Goal: Navigation & Orientation: Find specific page/section

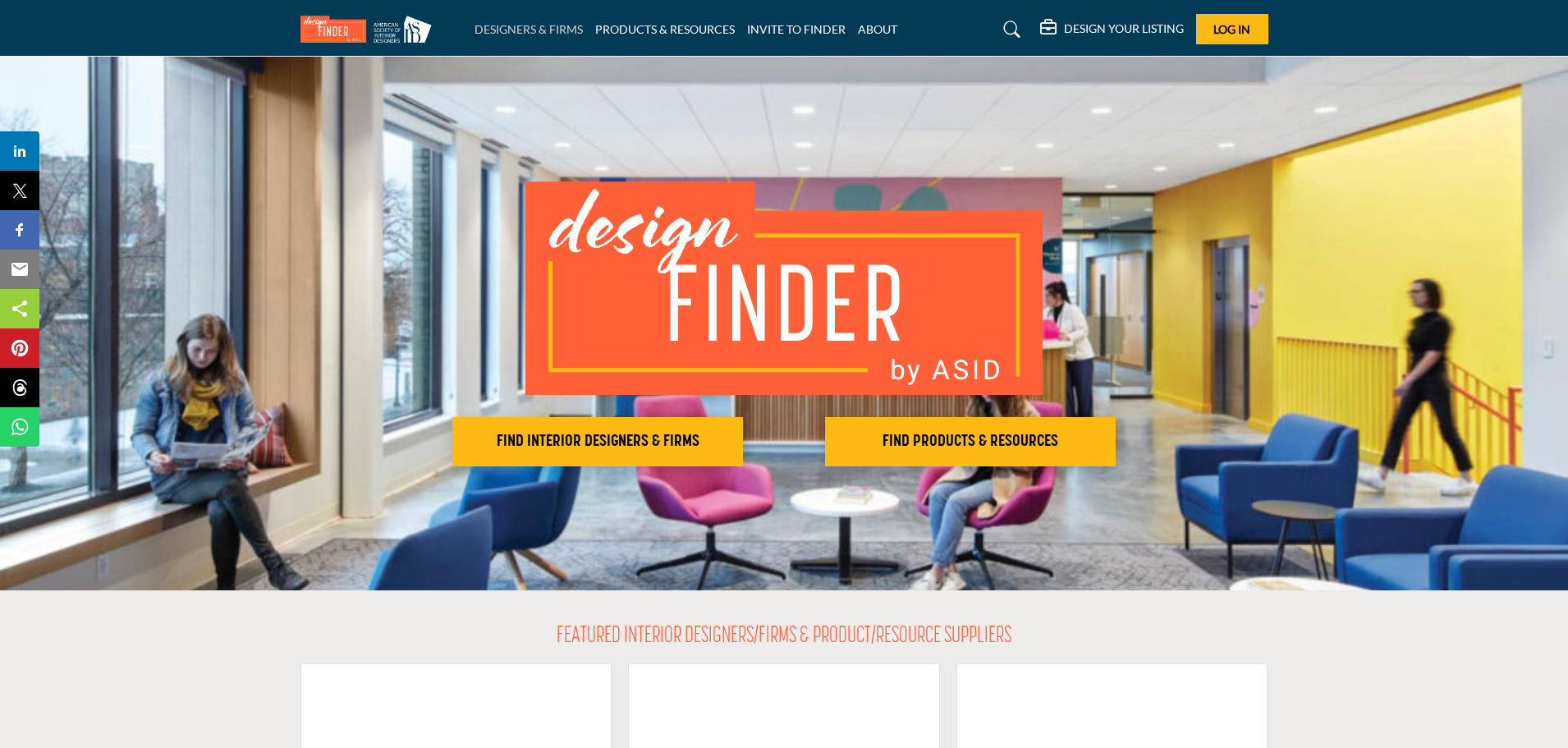
click at [505, 31] on link "DESIGNERS & FIRMS" at bounding box center [528, 29] width 108 height 14
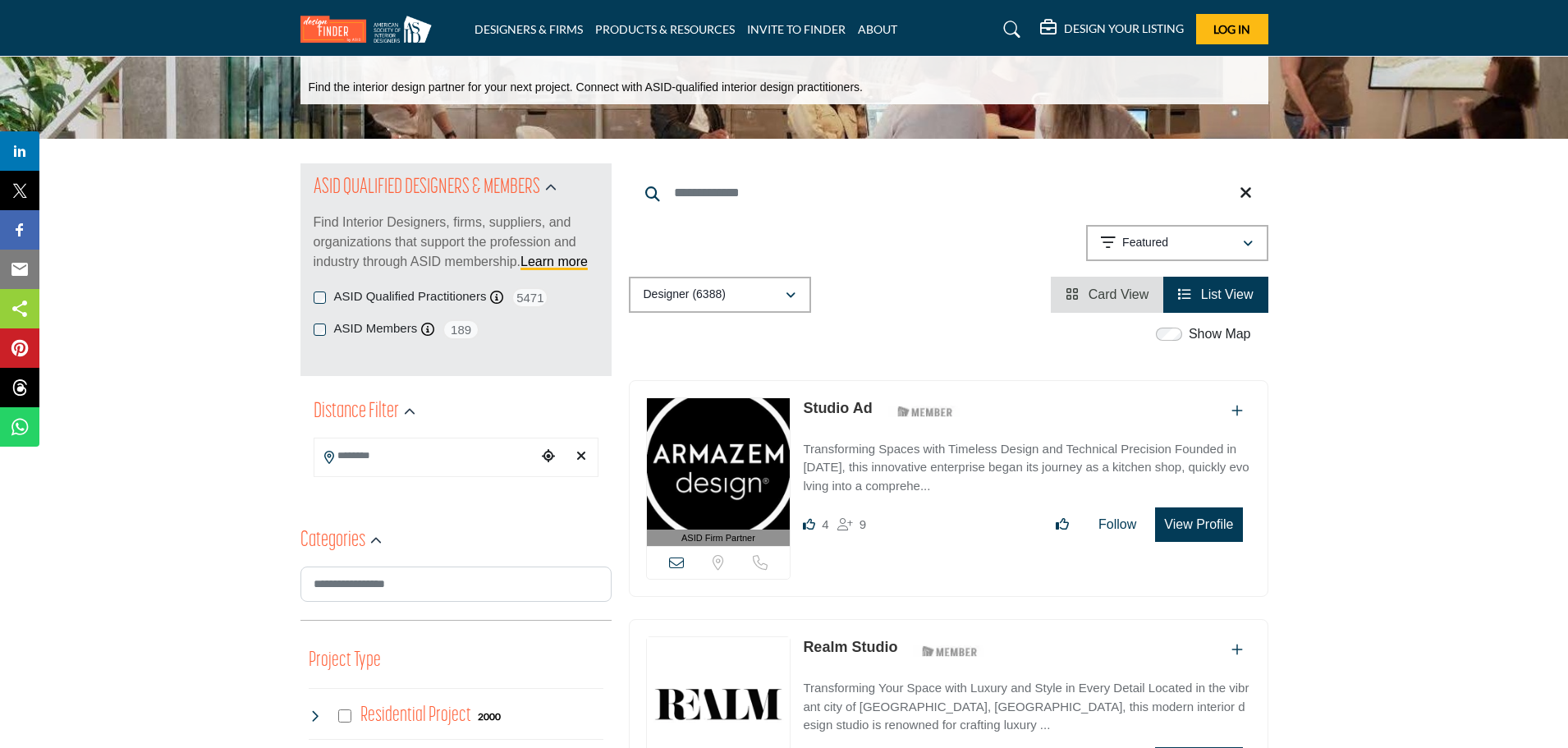
scroll to position [82, 0]
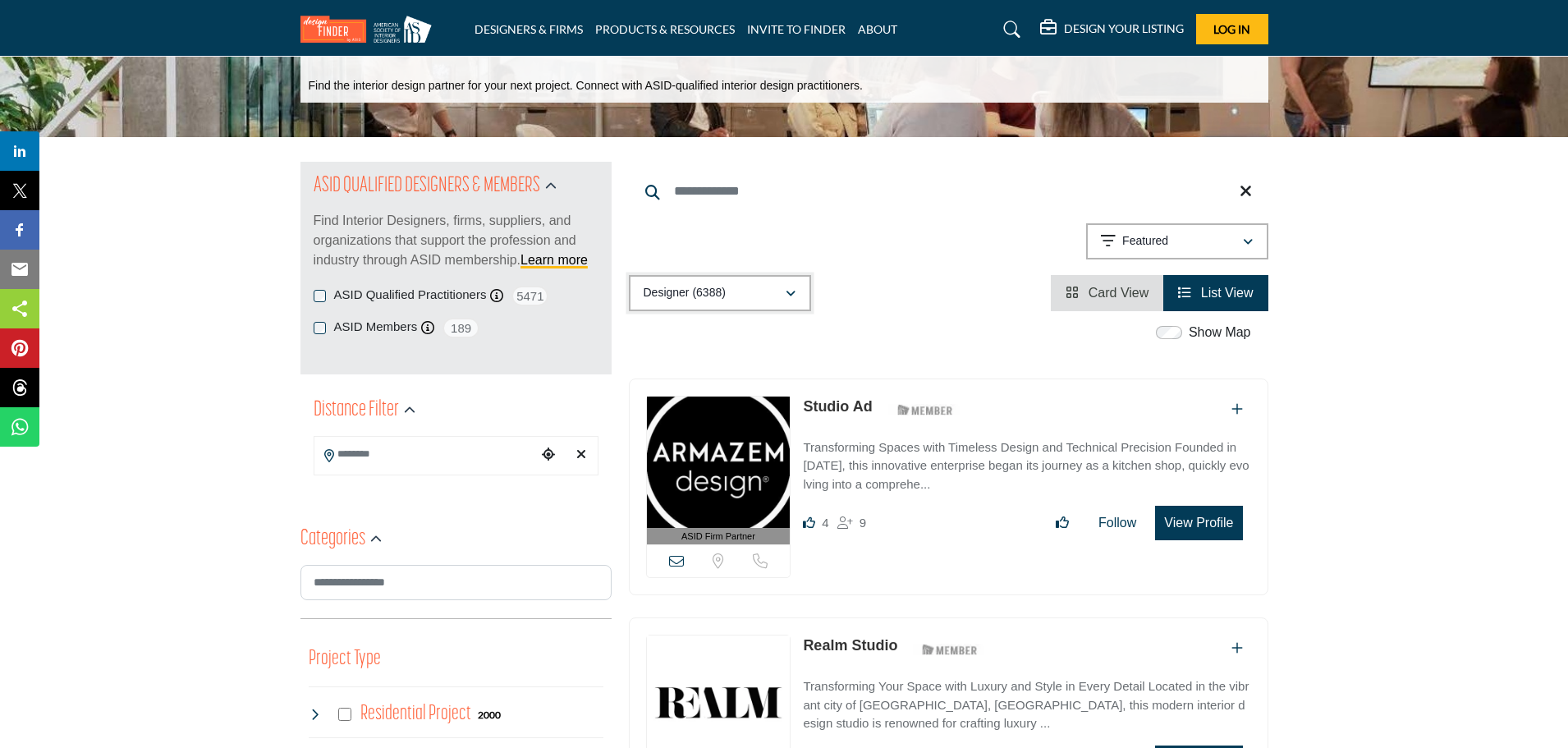
click at [789, 289] on icon "button" at bounding box center [790, 294] width 10 height 11
click at [896, 339] on div "Show Map" at bounding box center [940, 333] width 640 height 21
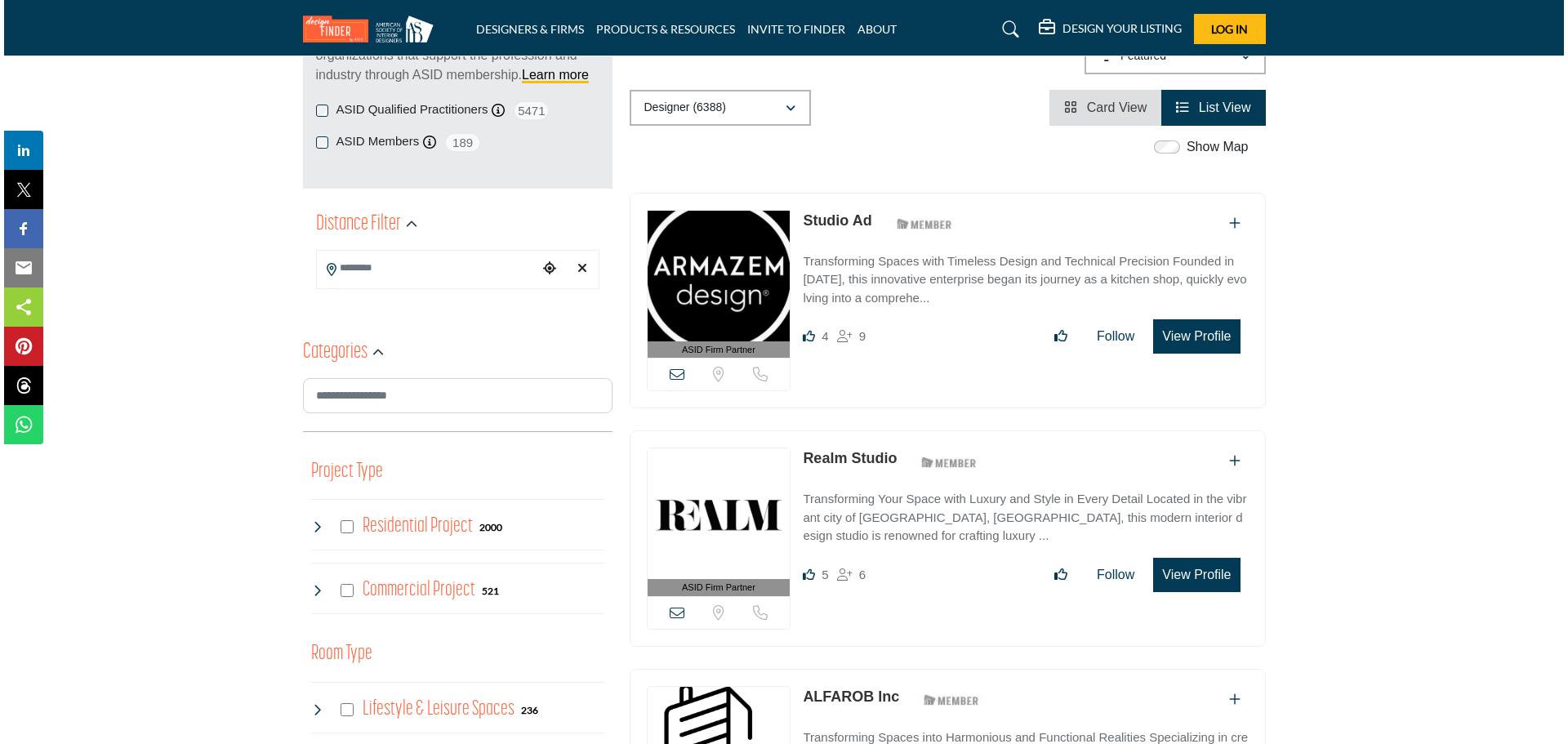
scroll to position [327, 0]
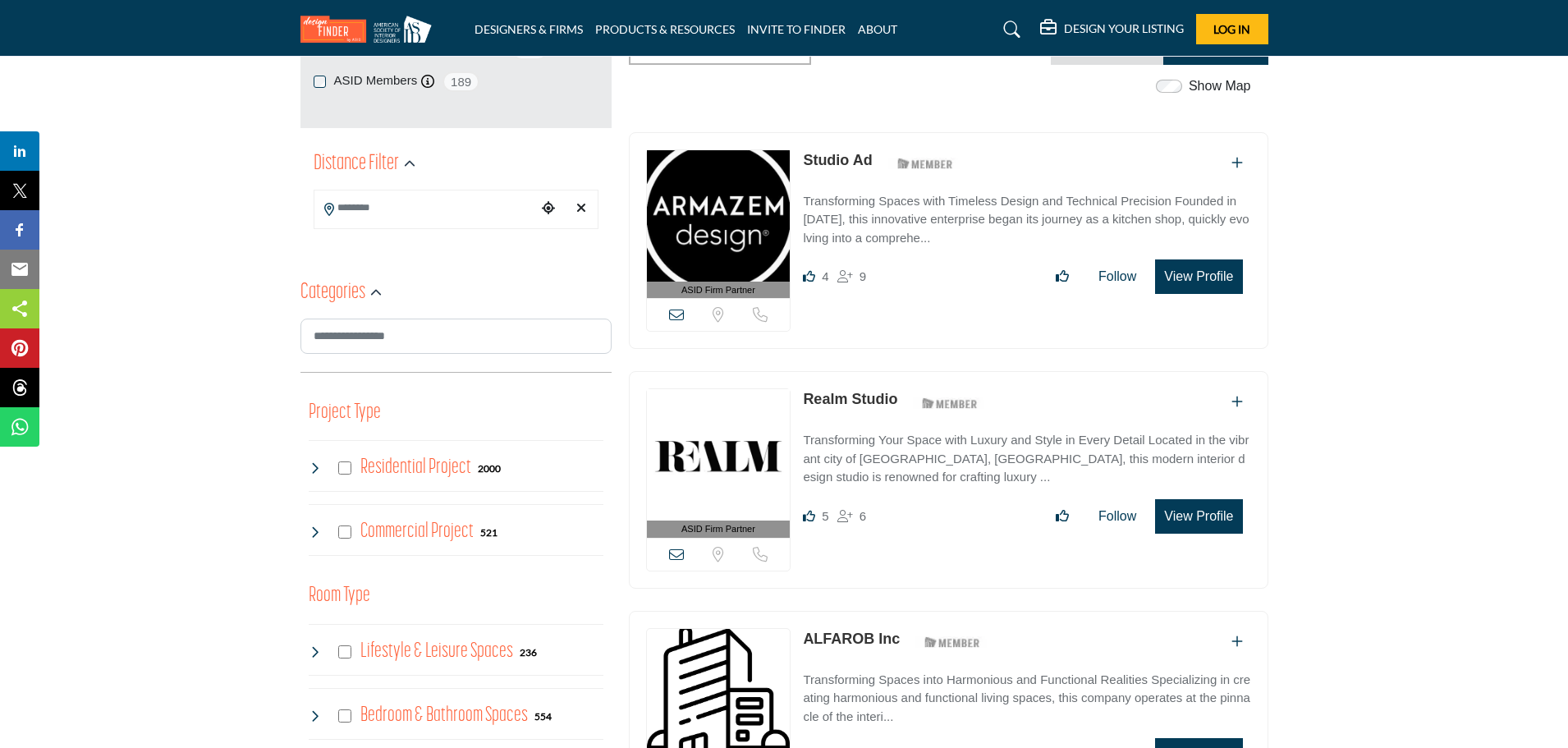
click at [1203, 274] on button "View Profile" at bounding box center [1198, 276] width 87 height 34
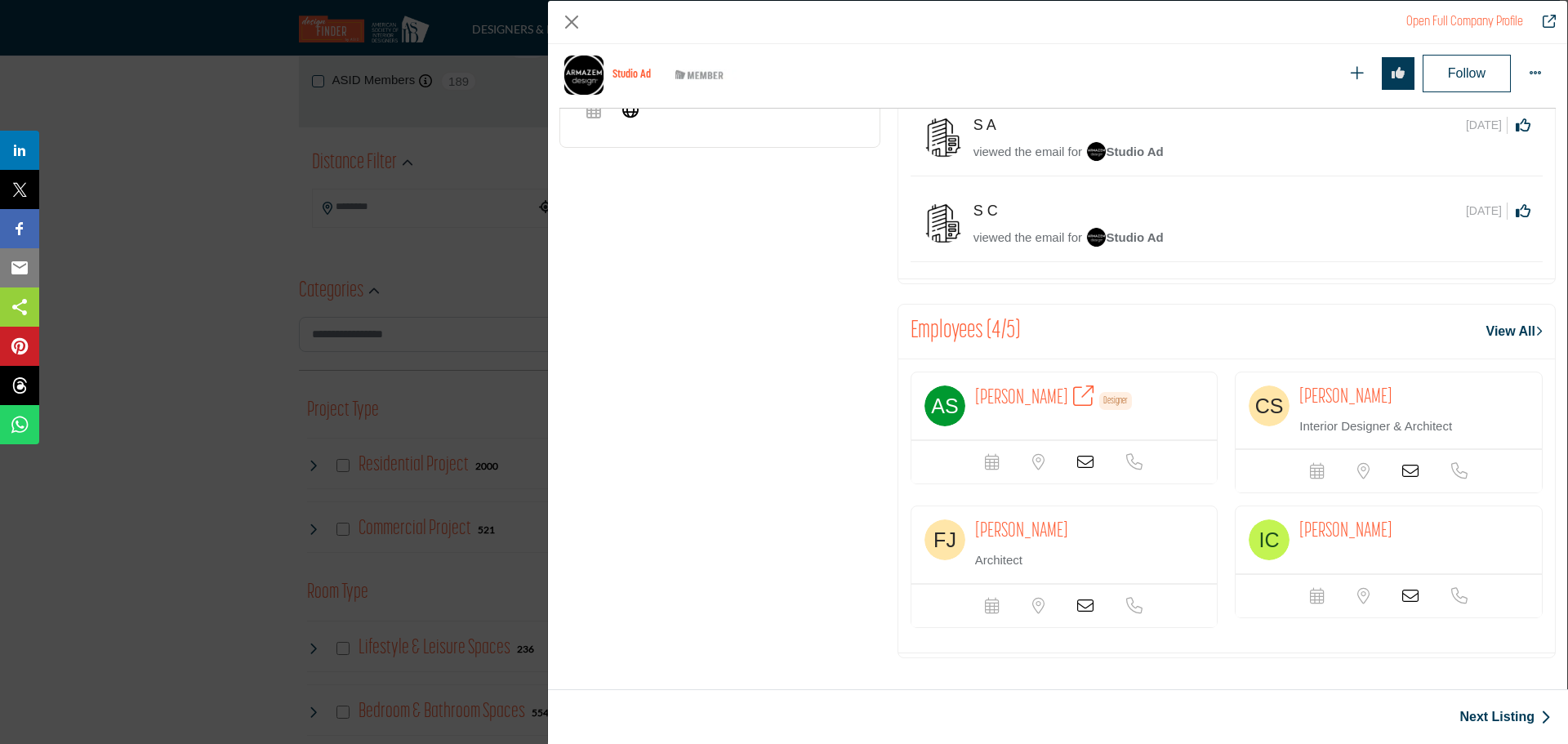
scroll to position [824, 0]
click at [1084, 458] on icon "Company Data Modal" at bounding box center [1085, 459] width 17 height 17
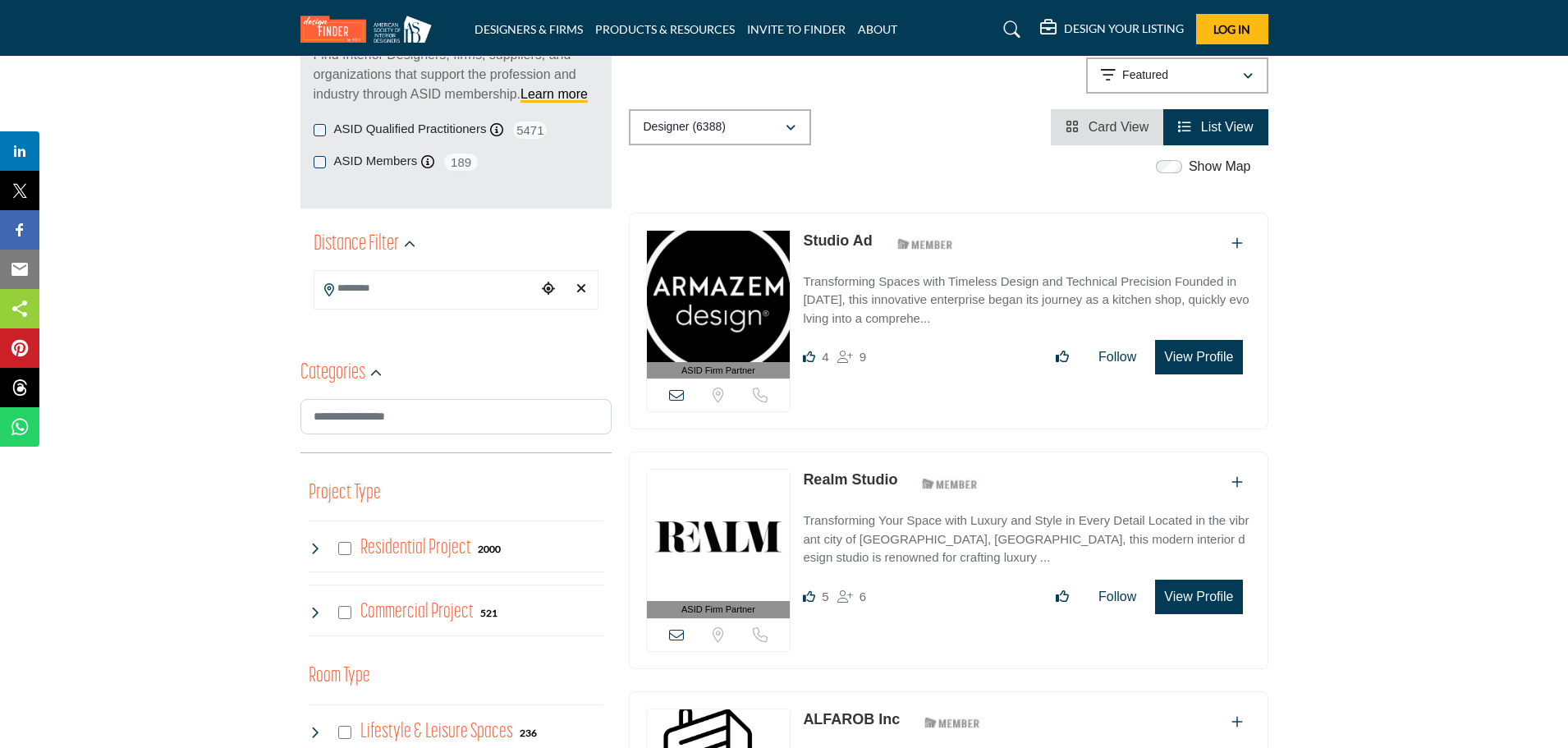
scroll to position [246, 0]
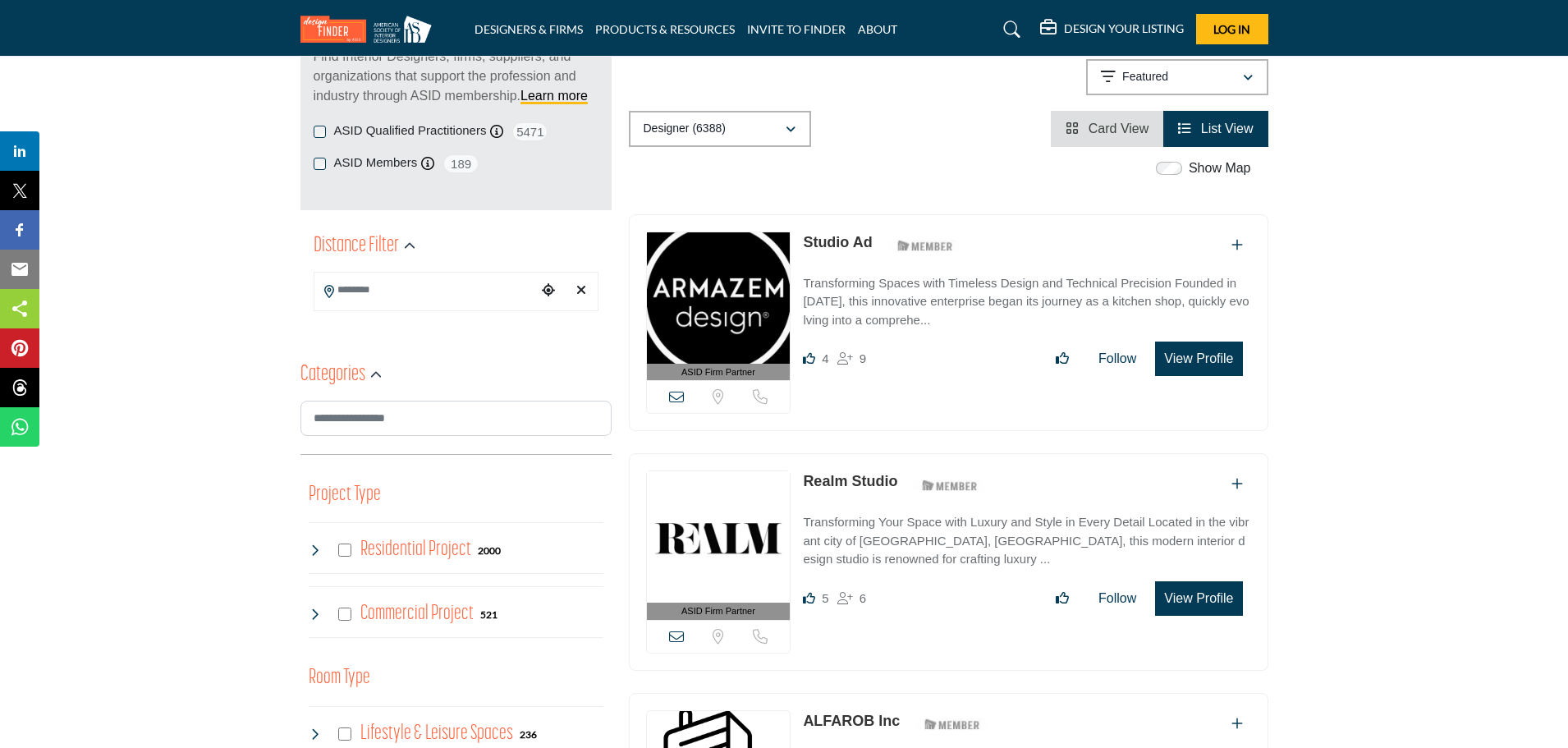
click at [716, 304] on img at bounding box center [718, 297] width 143 height 131
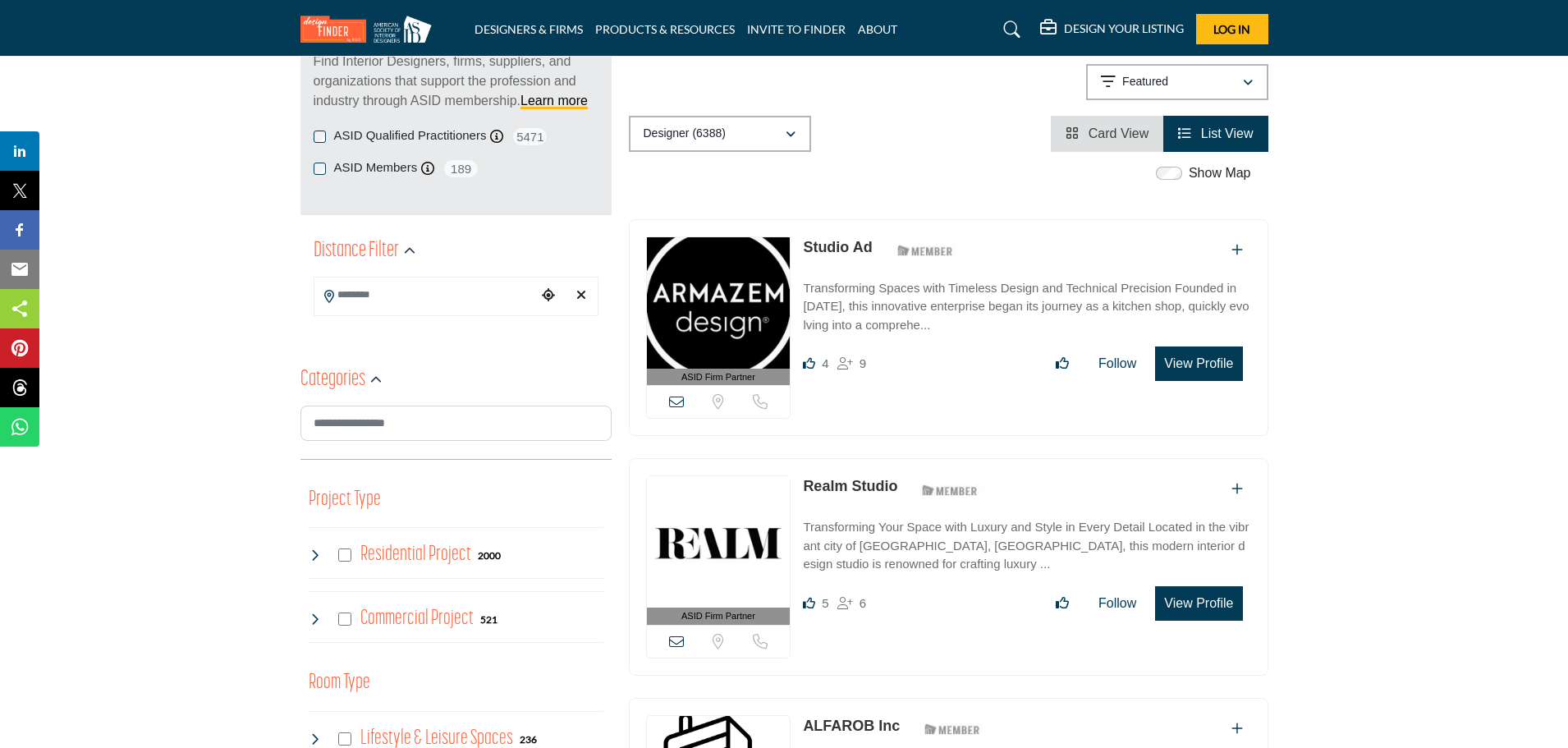
scroll to position [329, 0]
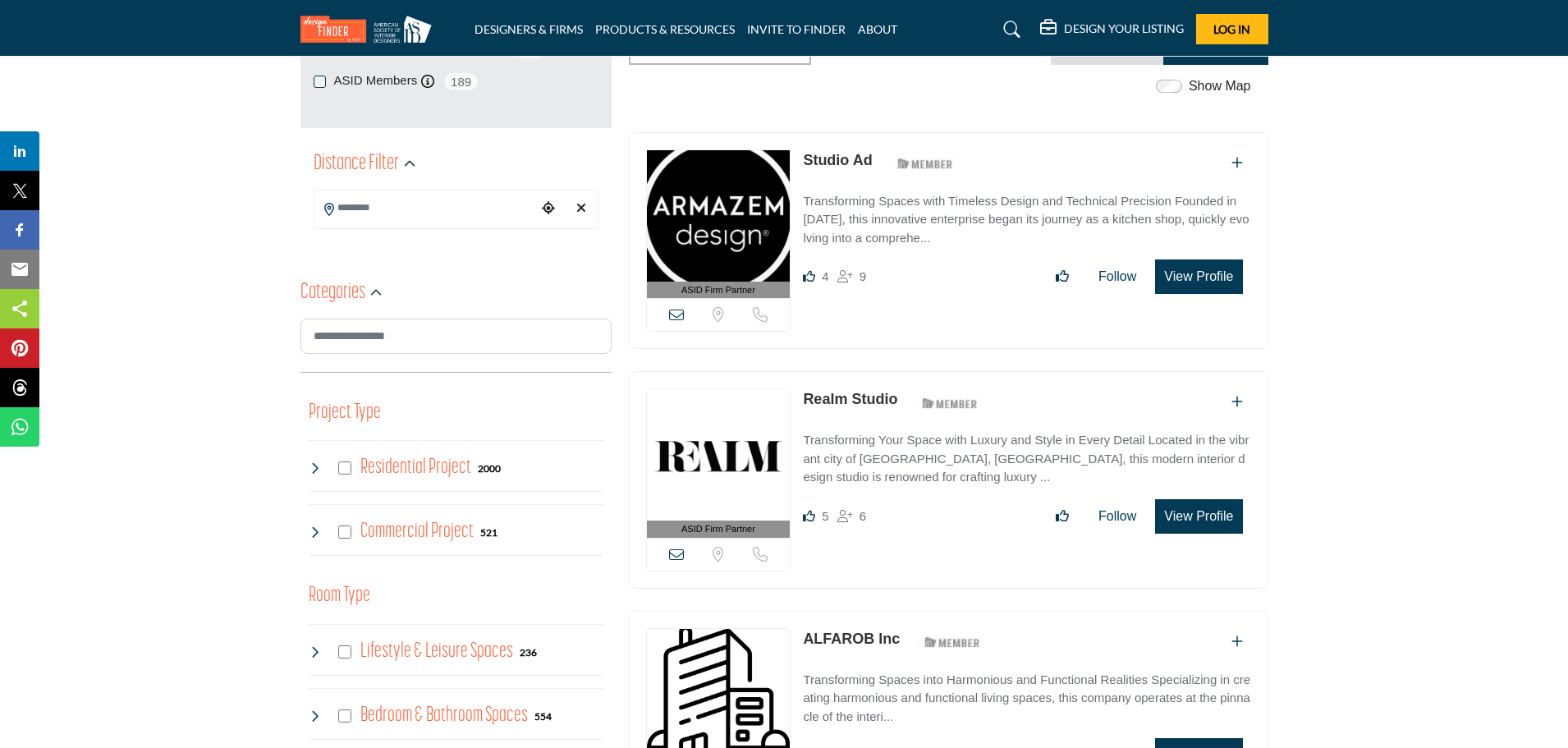
click at [676, 316] on icon at bounding box center [676, 314] width 15 height 15
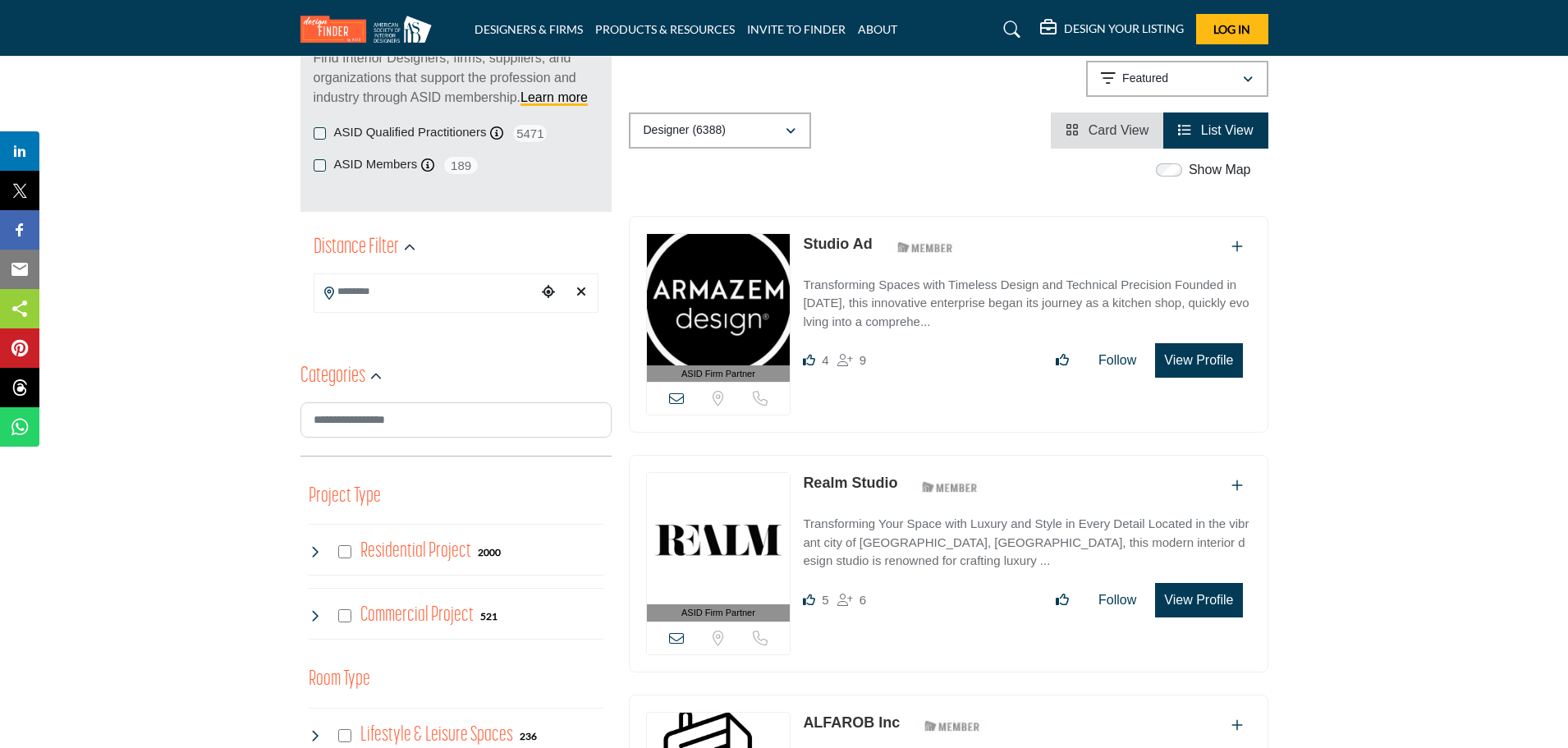
scroll to position [246, 0]
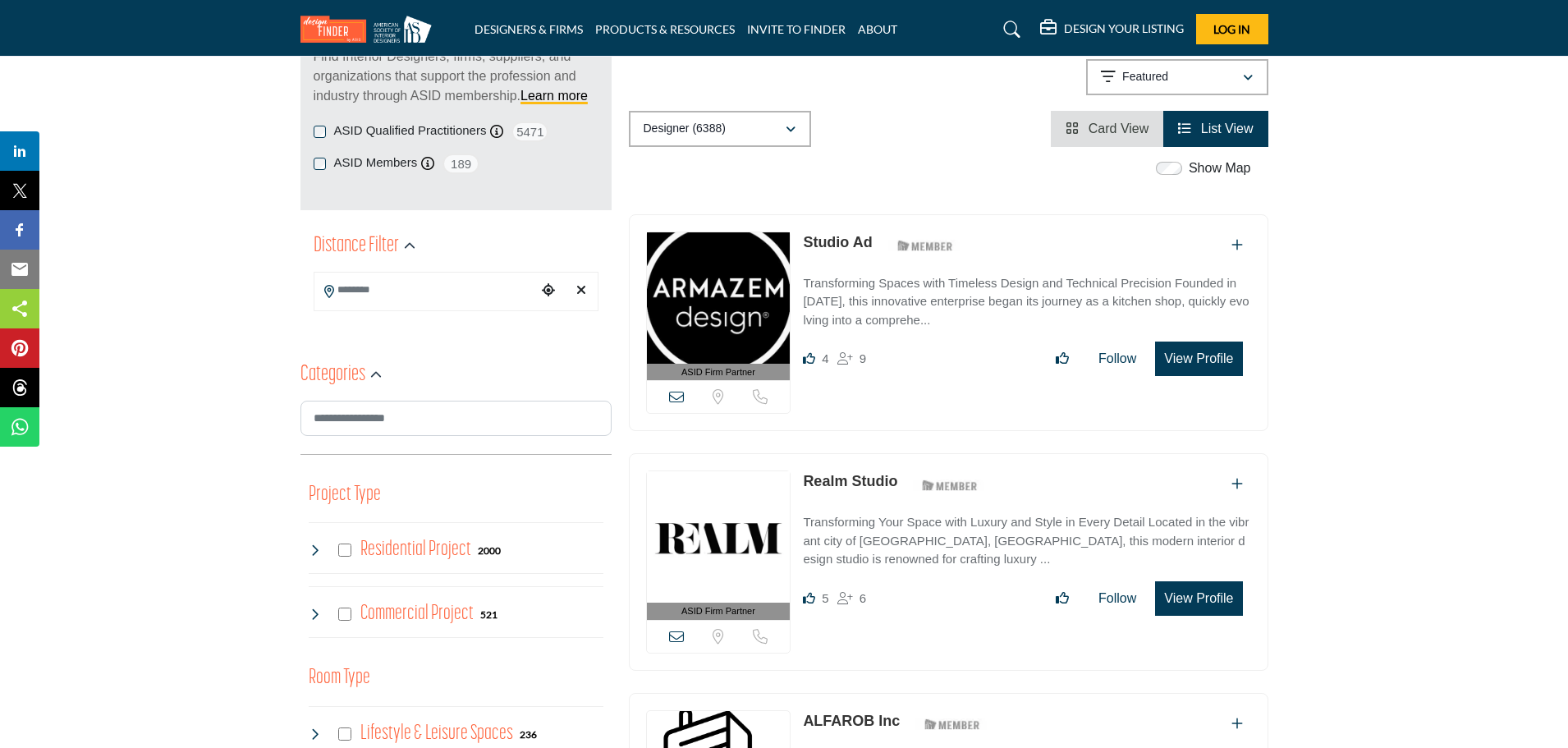
click at [719, 308] on img at bounding box center [718, 297] width 143 height 131
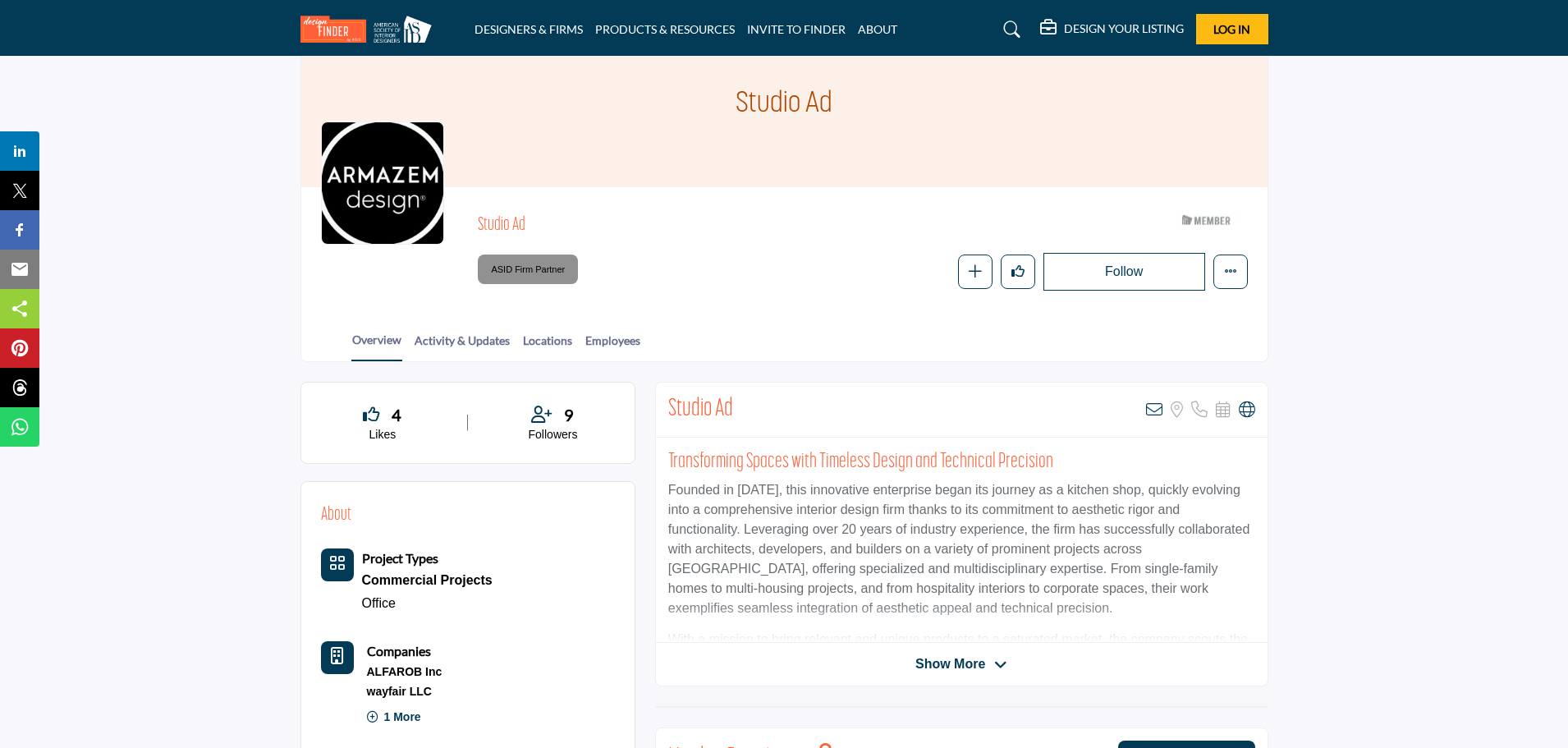
scroll to position [82, 0]
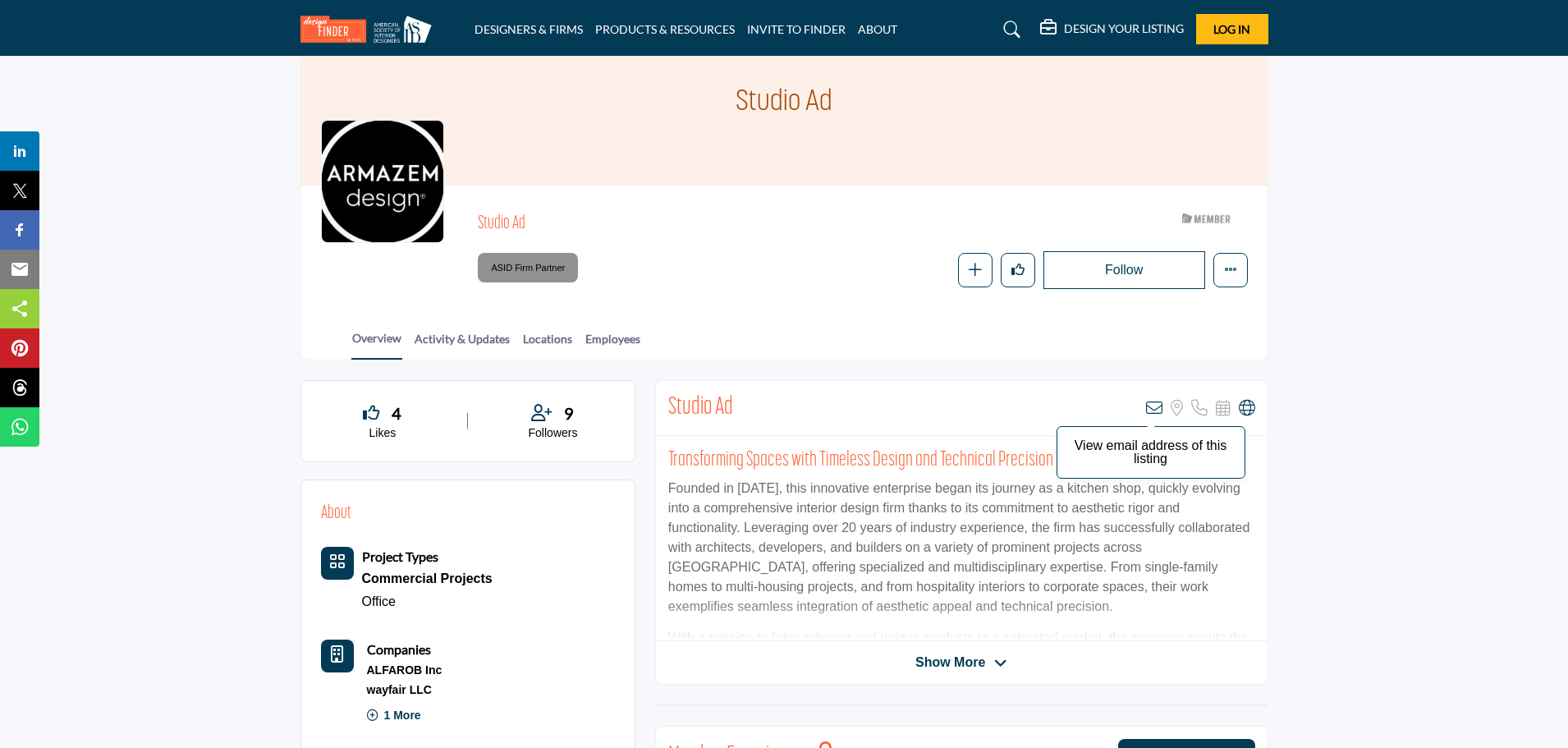
click at [1151, 410] on icon at bounding box center [1154, 408] width 17 height 17
